Goal: Find specific page/section: Find specific page/section

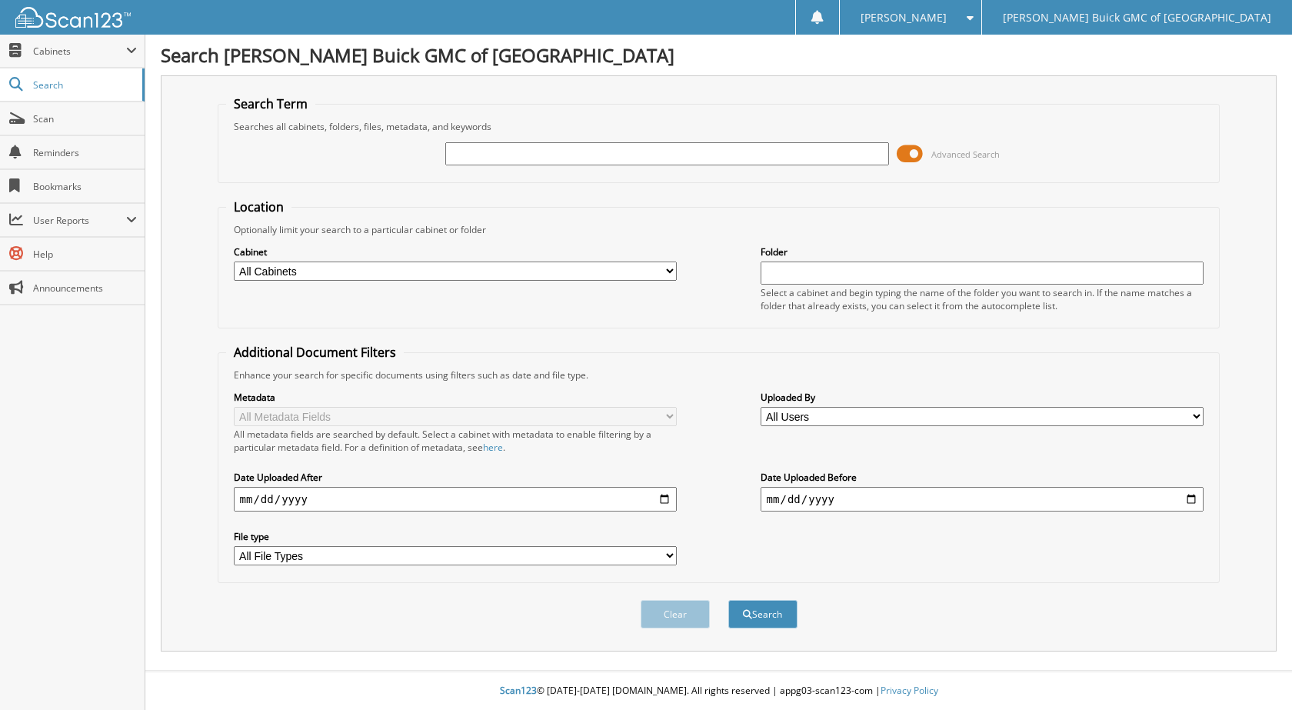
click at [481, 154] on input "text" at bounding box center [667, 153] width 444 height 23
type input "6102749"
click at [728, 600] on button "Search" at bounding box center [762, 614] width 69 height 28
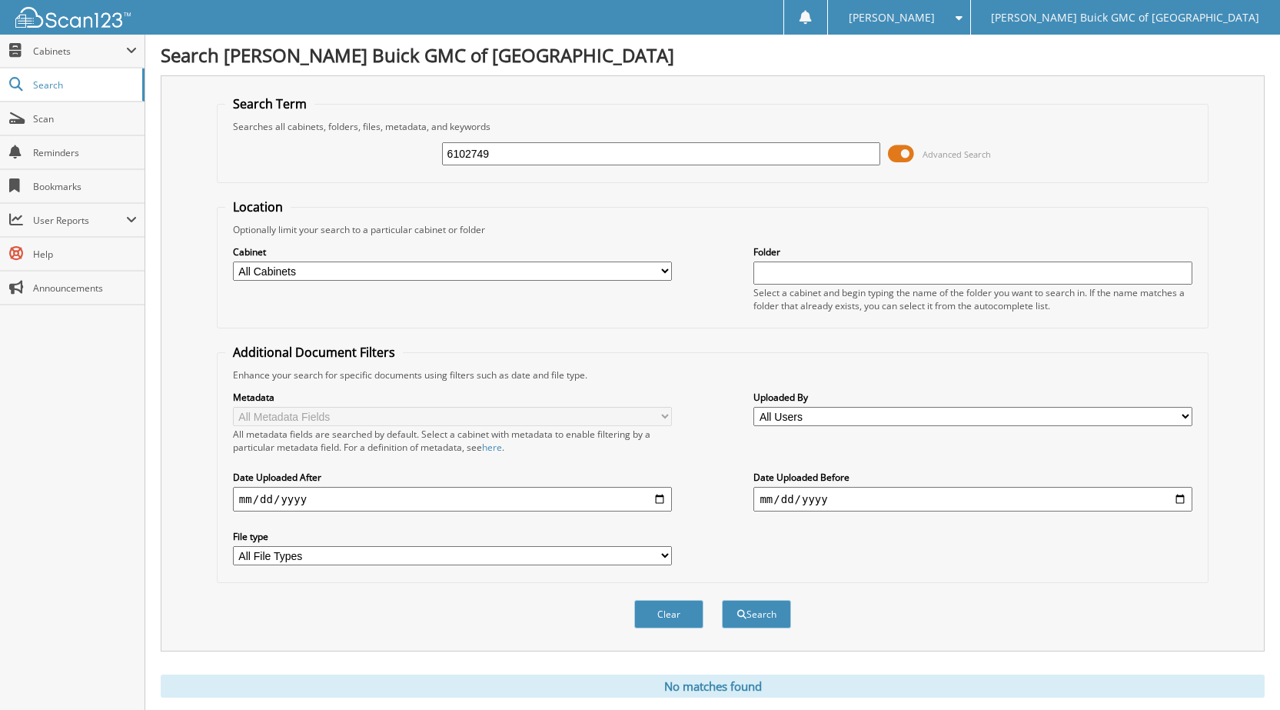
drag, startPoint x: 508, startPoint y: 158, endPoint x: 398, endPoint y: 155, distance: 110.0
click at [398, 155] on div "6102749 Advanced Search" at bounding box center [712, 154] width 975 height 42
type input "6102872"
click at [722, 600] on button "Search" at bounding box center [756, 614] width 69 height 28
click at [65, 120] on span "Scan" at bounding box center [85, 118] width 104 height 13
